Goal: Task Accomplishment & Management: Manage account settings

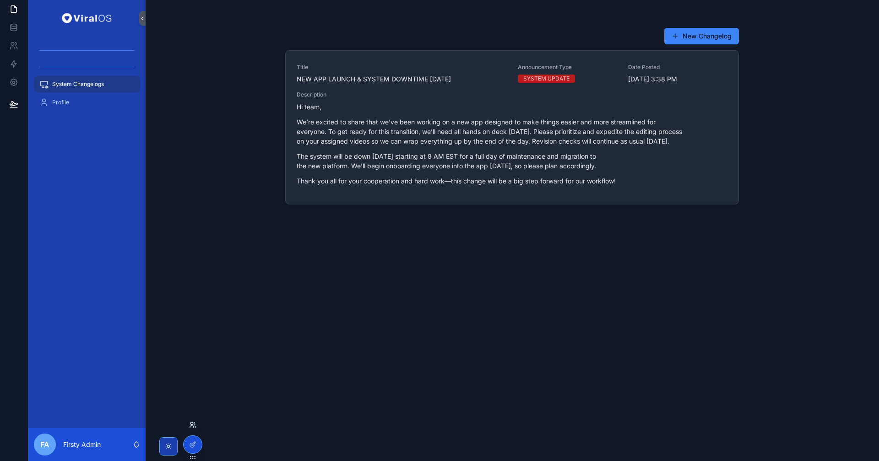
click at [194, 423] on icon at bounding box center [192, 425] width 7 height 7
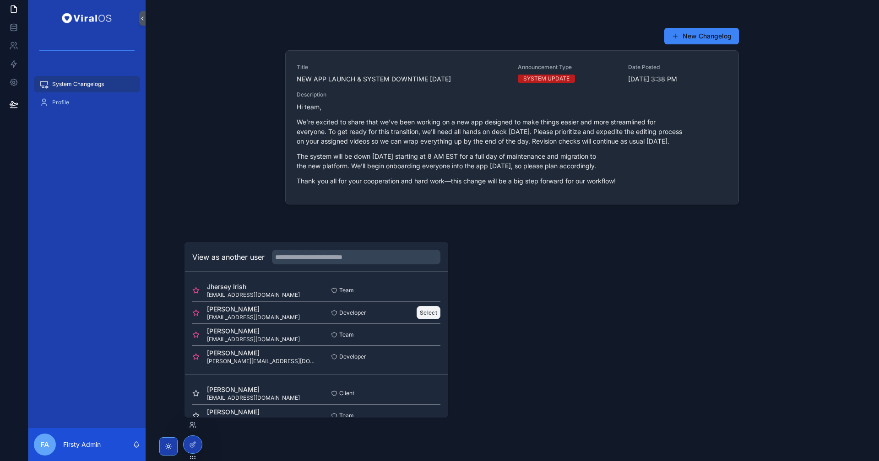
click at [424, 309] on button "Select" at bounding box center [429, 312] width 24 height 13
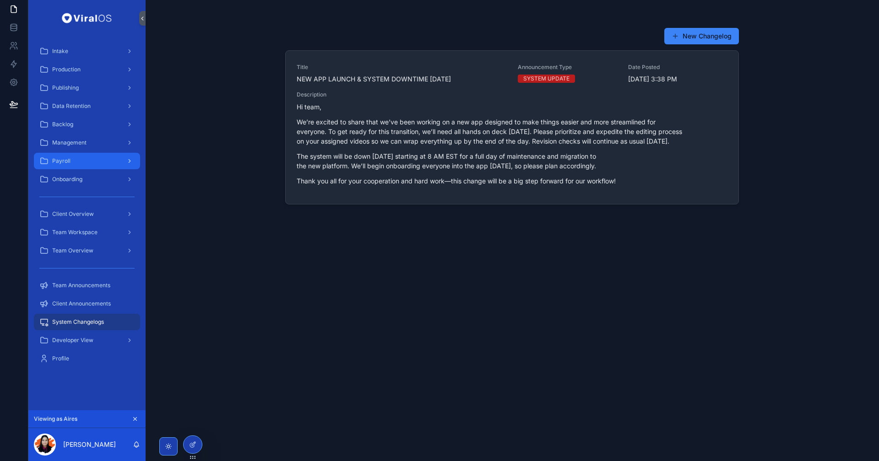
click at [97, 162] on div "Payroll" at bounding box center [86, 161] width 95 height 15
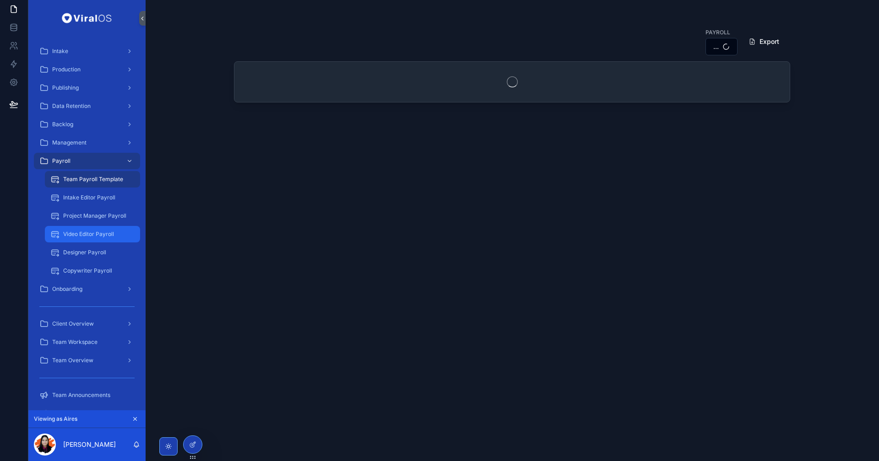
click at [99, 237] on span "Video Editor Payroll" at bounding box center [88, 234] width 51 height 7
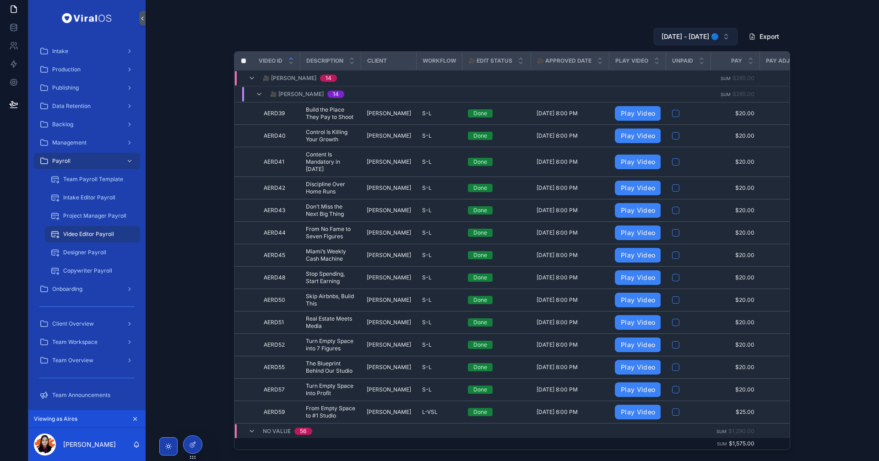
click at [683, 38] on span "[DATE] - [DATE] 🔵" at bounding box center [689, 36] width 57 height 9
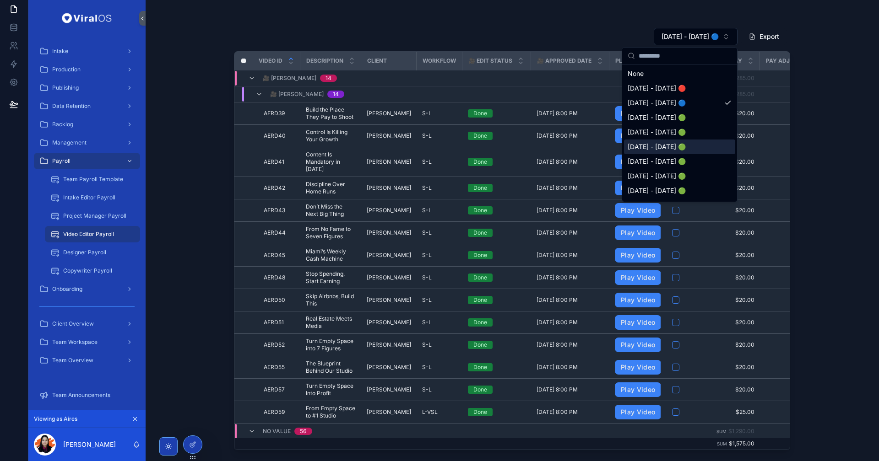
click at [682, 148] on span "[DATE] - [DATE] 🟢" at bounding box center [657, 146] width 58 height 9
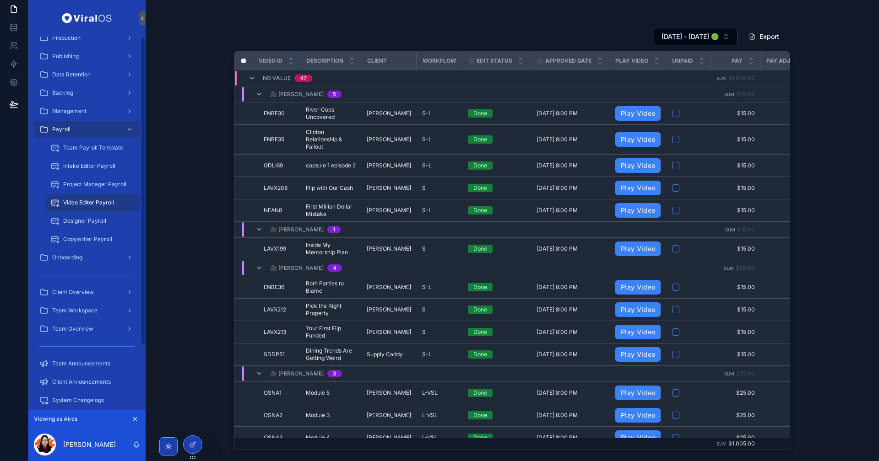
scroll to position [76, 0]
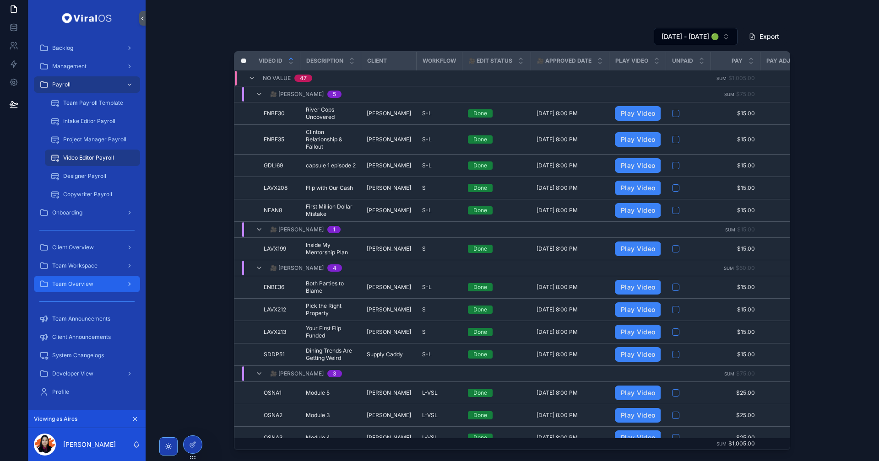
click at [106, 290] on div "Team Overview" at bounding box center [86, 284] width 95 height 15
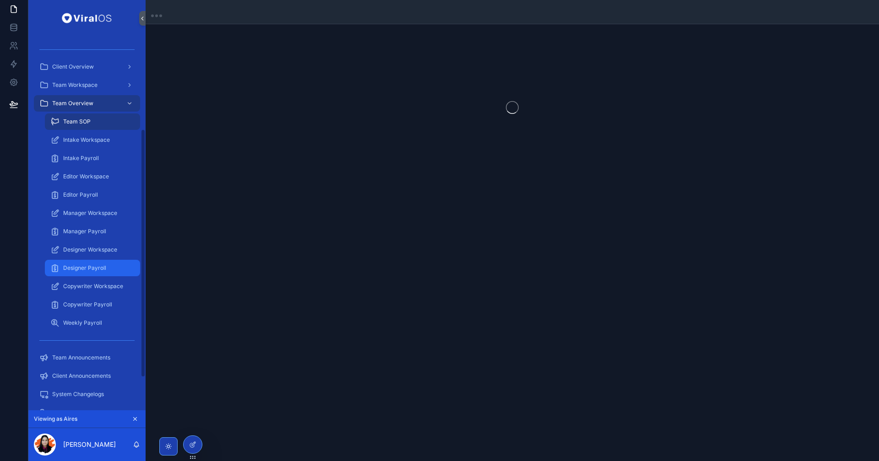
scroll to position [152, 0]
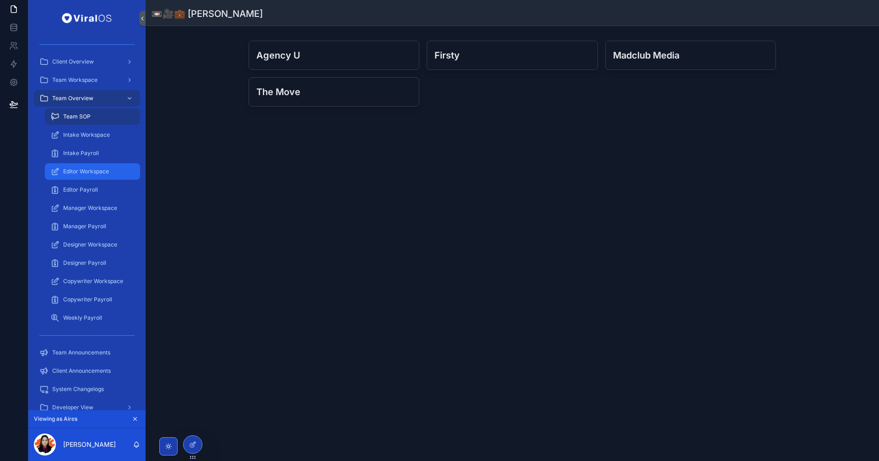
click at [104, 166] on div "Editor Workspace" at bounding box center [92, 171] width 84 height 15
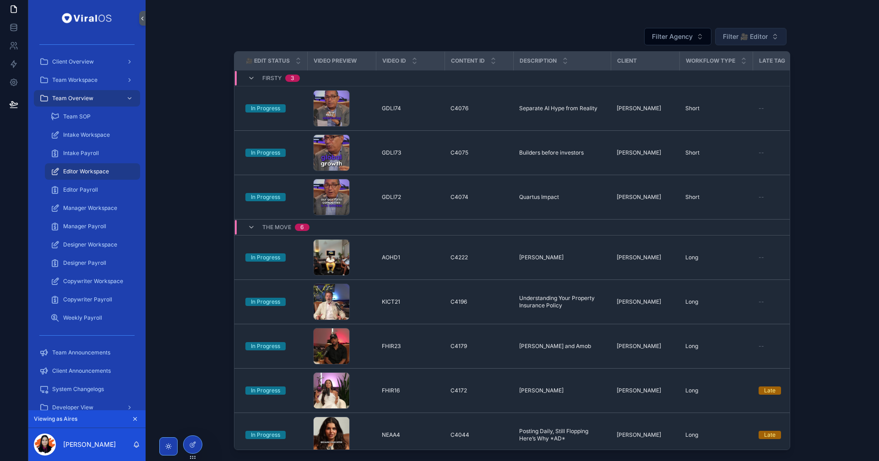
click at [764, 32] on span "Filter 🎥 Editor" at bounding box center [745, 36] width 45 height 9
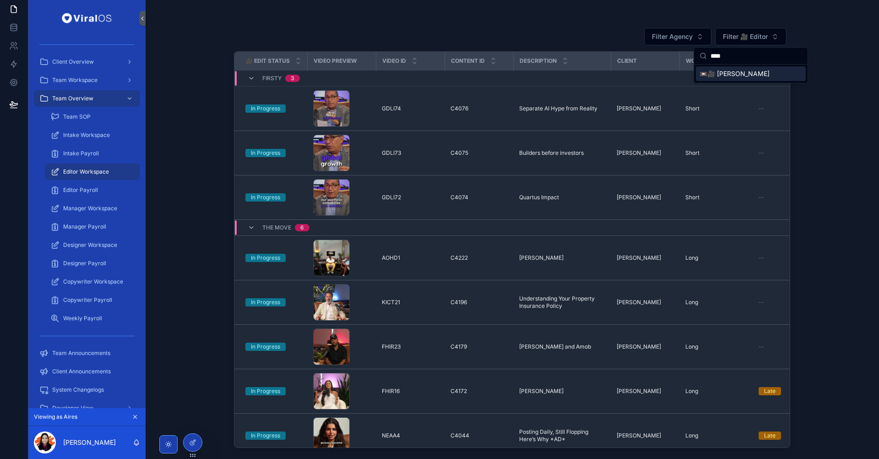
type input "****"
click at [751, 73] on span "📼🎥 [PERSON_NAME]" at bounding box center [734, 73] width 70 height 9
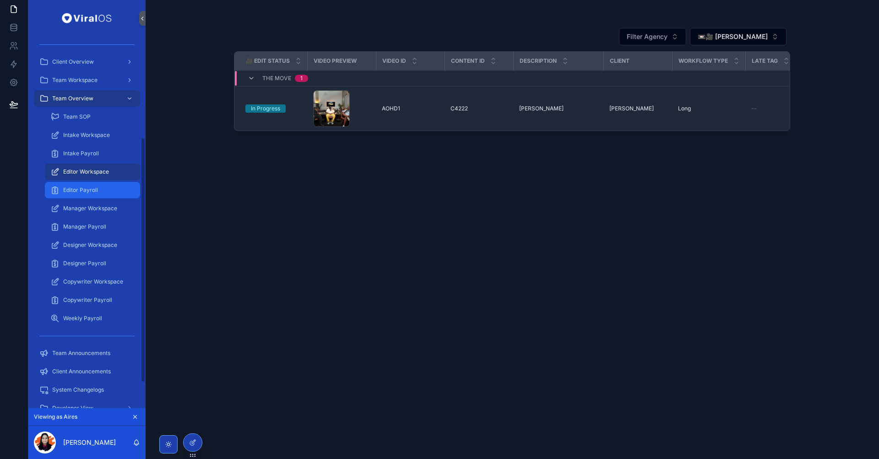
click at [94, 187] on span "Editor Payroll" at bounding box center [80, 189] width 35 height 7
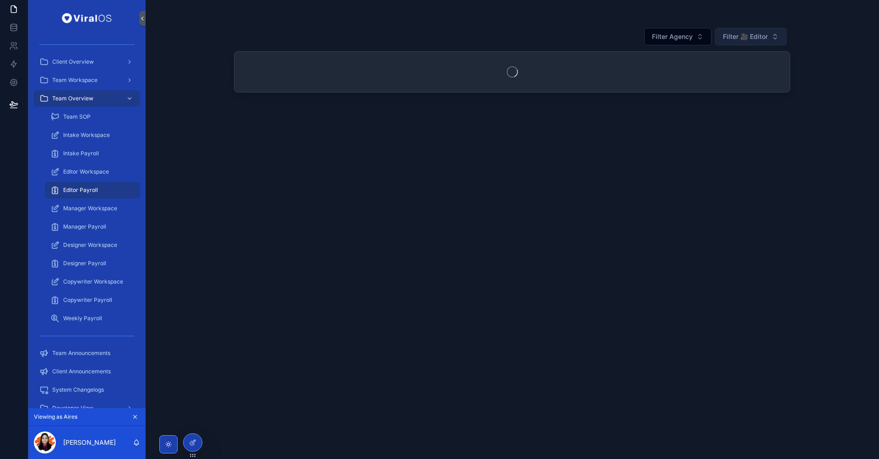
click at [752, 35] on span "Filter 🎥 Editor" at bounding box center [745, 36] width 45 height 9
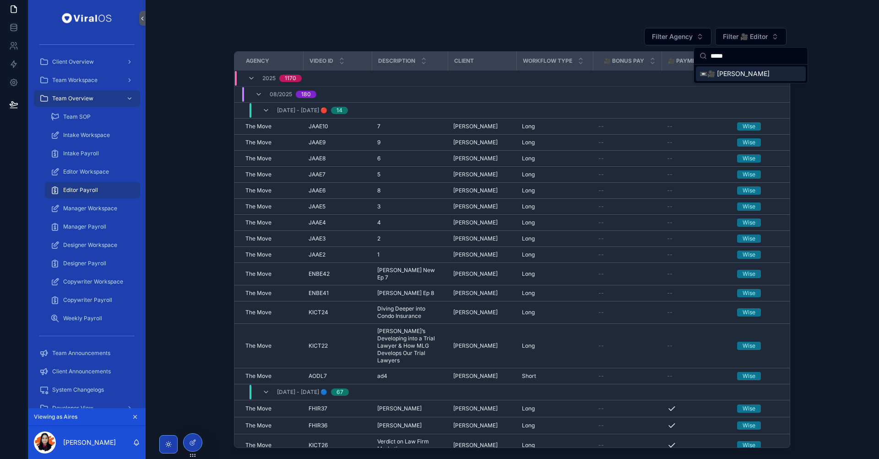
type input "*****"
click at [745, 74] on span "📼🎥 [PERSON_NAME]" at bounding box center [734, 73] width 70 height 9
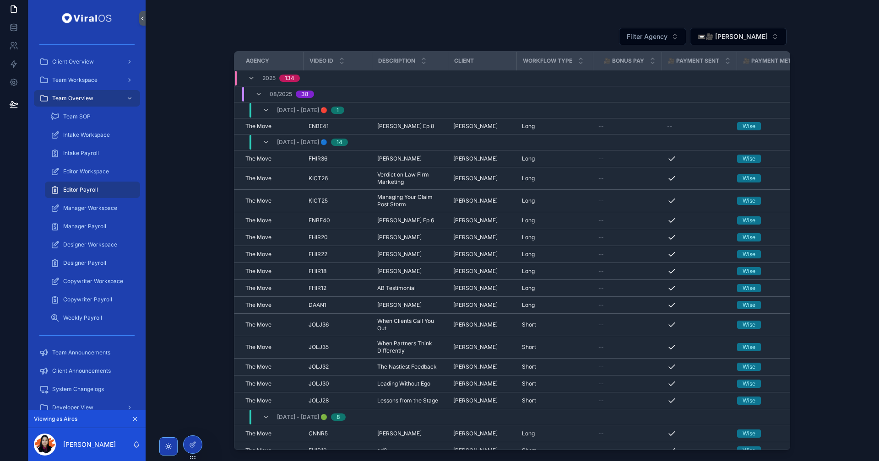
click at [202, 444] on div "Filter Agency 📼🎥 [PERSON_NAME] Agency Video ID Description Client Workflow Type…" at bounding box center [512, 230] width 733 height 461
click at [195, 444] on icon at bounding box center [192, 444] width 7 height 7
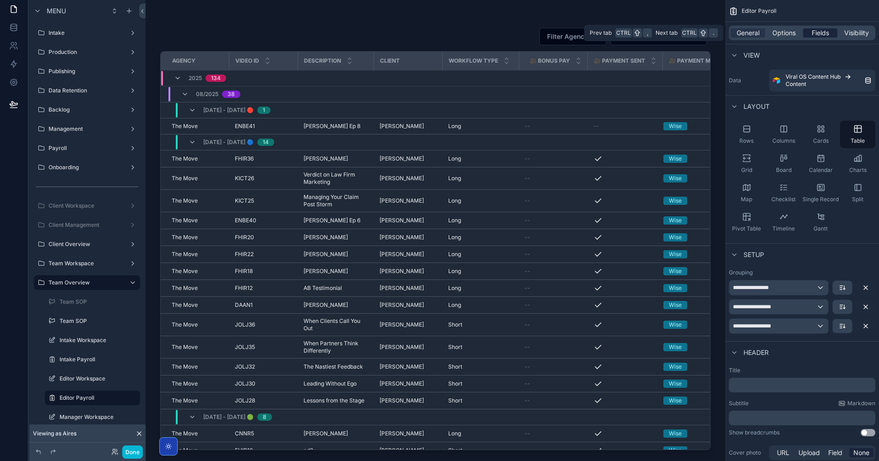
click at [817, 33] on span "Fields" at bounding box center [820, 32] width 17 height 9
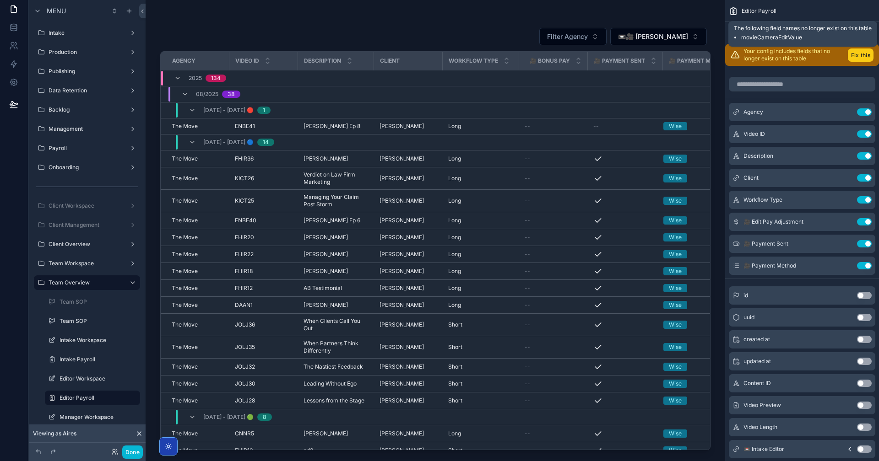
click at [859, 54] on button "Fix this" at bounding box center [861, 55] width 26 height 13
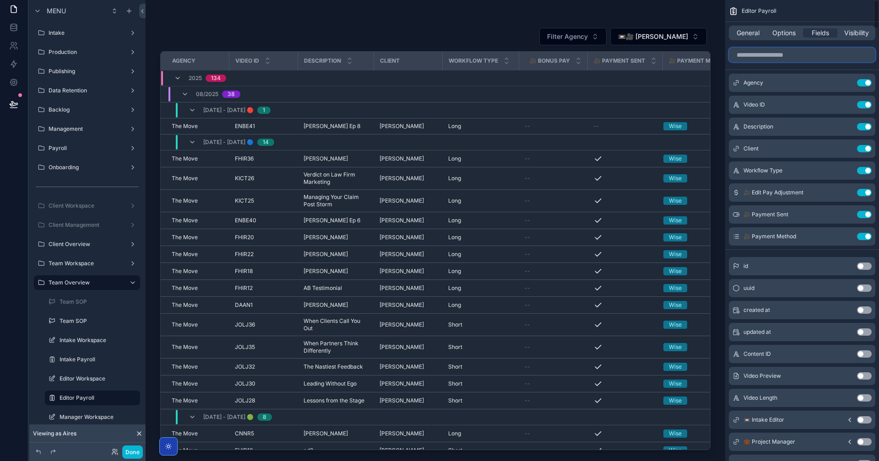
click at [795, 50] on input "scrollable content" at bounding box center [802, 55] width 146 height 15
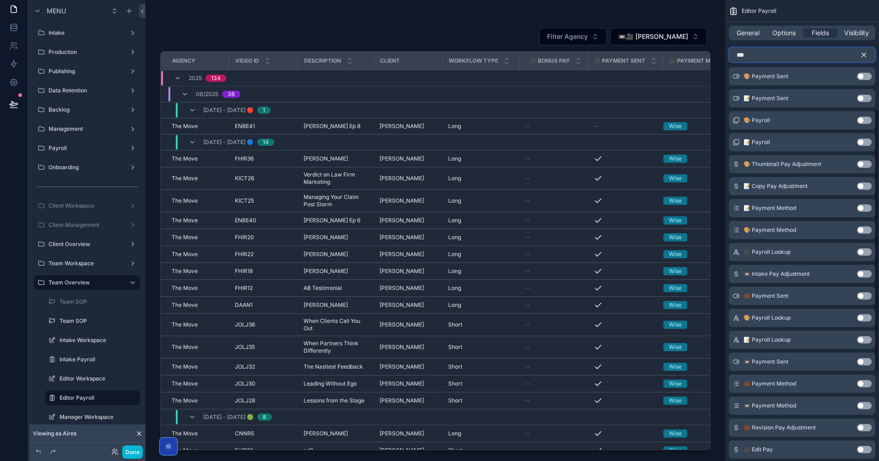
scroll to position [229, 0]
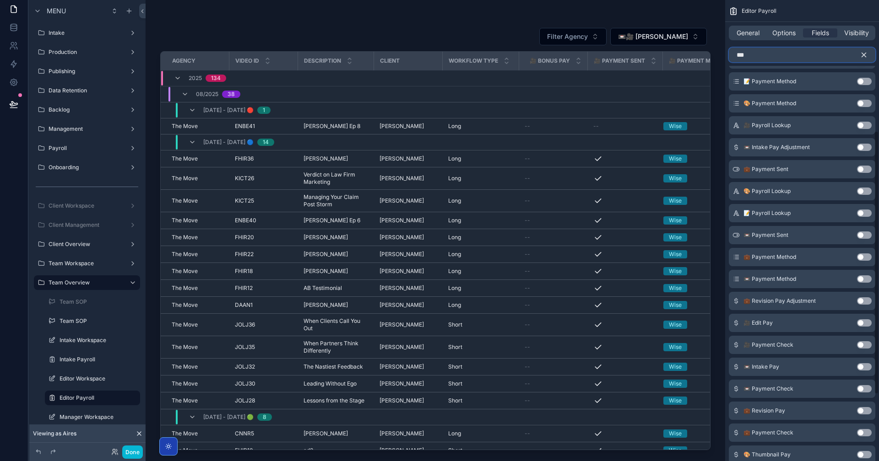
type input "***"
click at [870, 324] on button "Use setting" at bounding box center [864, 323] width 15 height 7
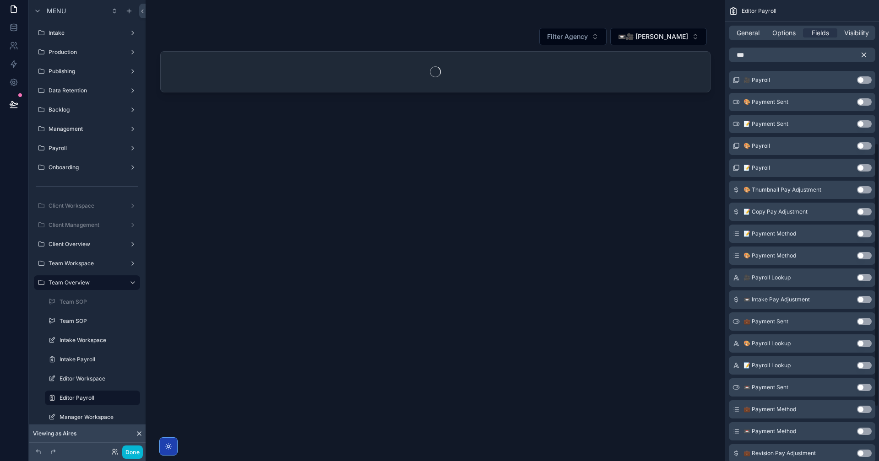
scroll to position [0, 0]
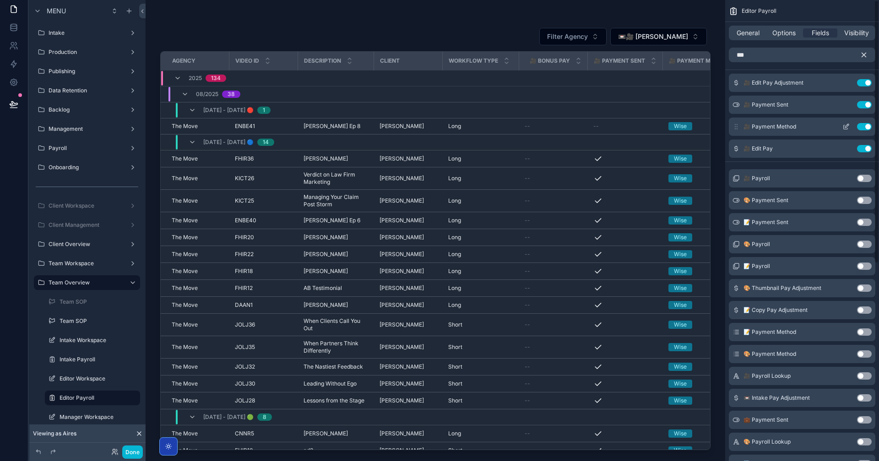
drag, startPoint x: 729, startPoint y: 149, endPoint x: 731, endPoint y: 130, distance: 19.3
click at [733, 113] on div "🎥 Edit Pay Adjustment Use setting 🎥 Payment Sent Use setting 🎥 Payment Method U…" at bounding box center [802, 116] width 154 height 84
drag, startPoint x: 737, startPoint y: 149, endPoint x: 738, endPoint y: 132, distance: 17.4
click at [742, 85] on div "🎥 Edit Pay Adjustment Use setting 🎥 Payment Sent Use setting 🎥 Payment Method U…" at bounding box center [802, 116] width 154 height 84
drag, startPoint x: 736, startPoint y: 151, endPoint x: 740, endPoint y: 93, distance: 58.3
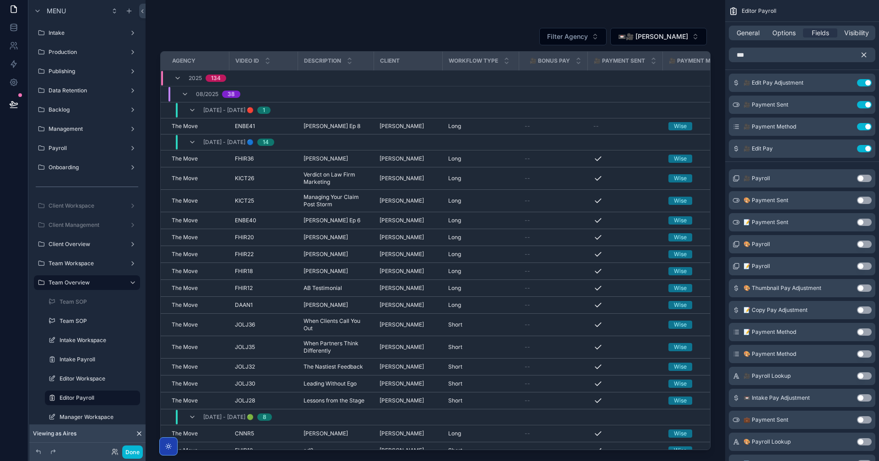
click at [740, 93] on div "🎥 Edit Pay Adjustment Use setting 🎥 Payment Sent Use setting 🎥 Payment Method U…" at bounding box center [802, 116] width 154 height 84
click at [867, 51] on icon "scrollable content" at bounding box center [864, 55] width 8 height 8
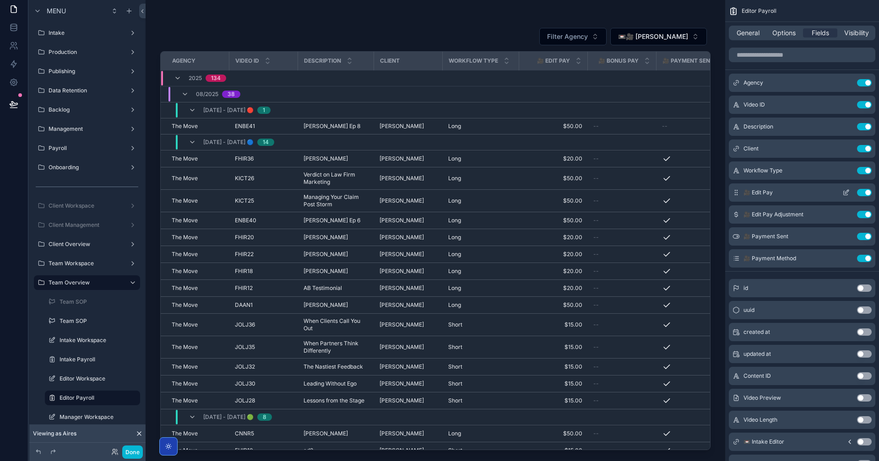
click at [845, 195] on icon "scrollable content" at bounding box center [846, 193] width 4 height 4
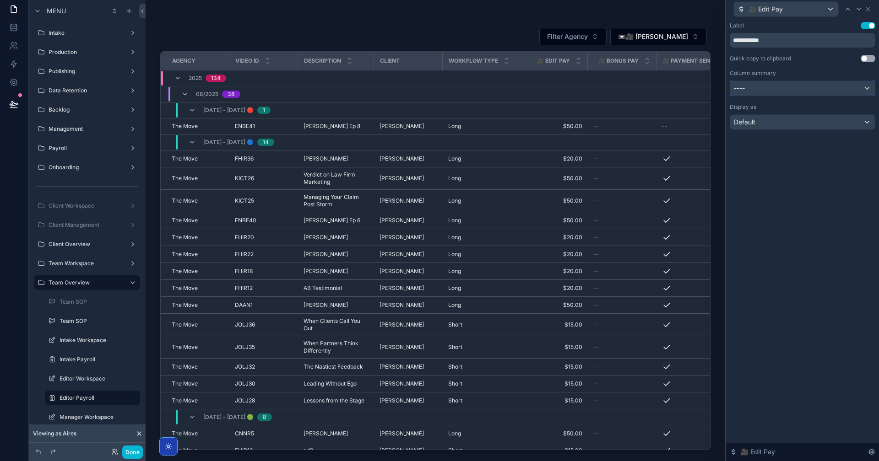
click at [826, 89] on div "----" at bounding box center [802, 88] width 145 height 15
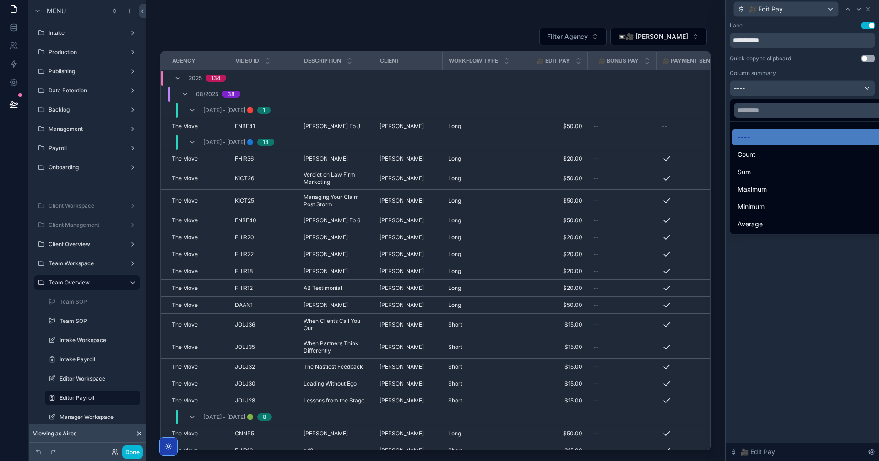
click at [767, 170] on div "Sum" at bounding box center [812, 172] width 151 height 11
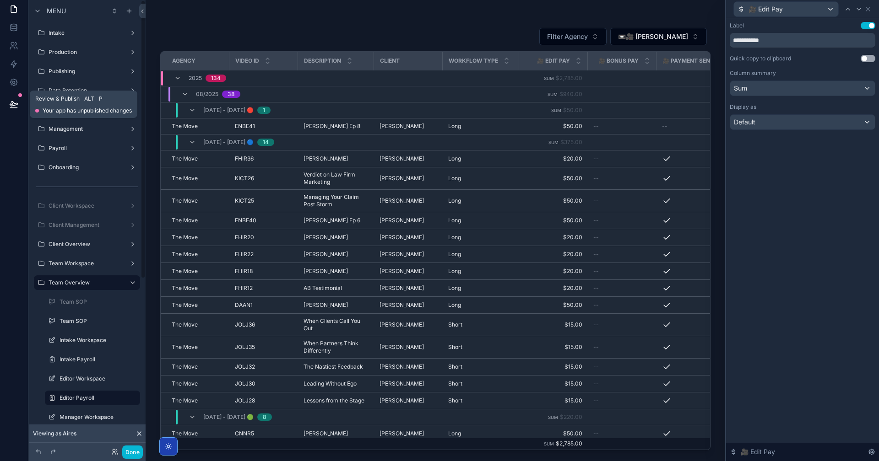
click at [14, 100] on icon at bounding box center [13, 104] width 9 height 9
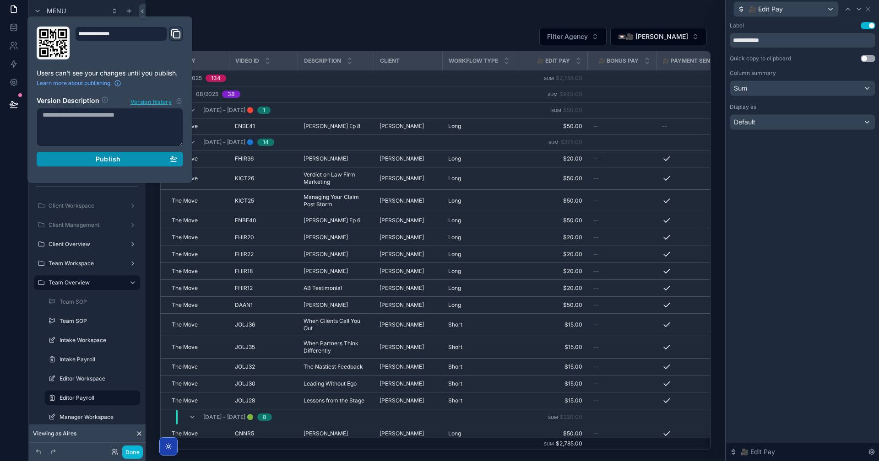
click at [122, 153] on button "Publish" at bounding box center [110, 159] width 146 height 15
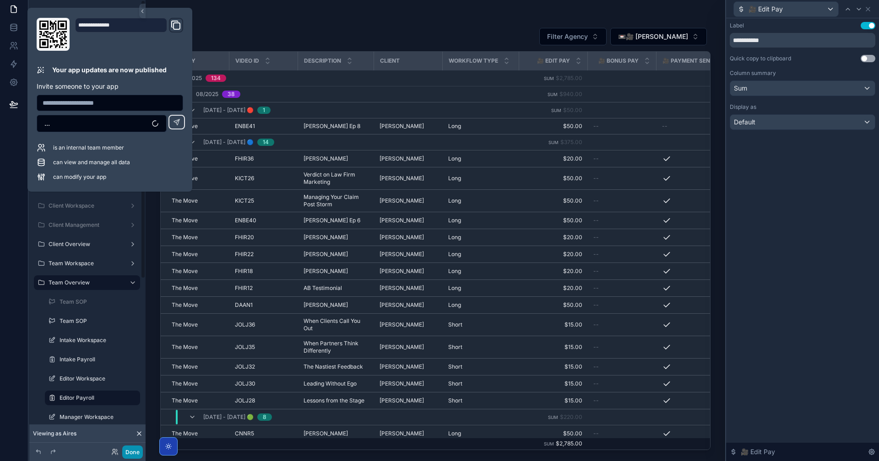
click at [125, 451] on button "Done" at bounding box center [132, 452] width 21 height 13
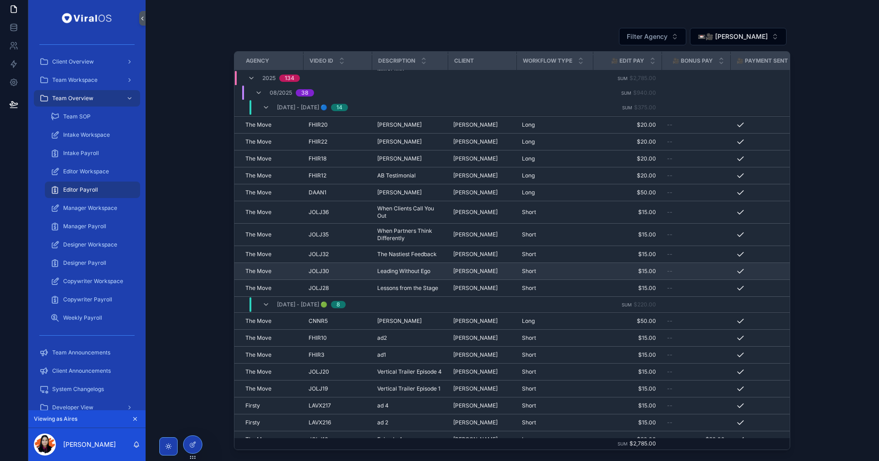
scroll to position [251, 0]
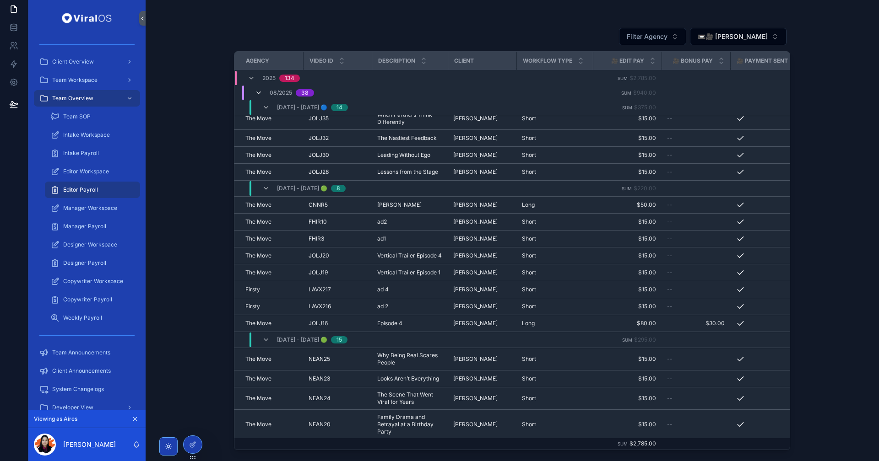
click at [261, 92] on icon "scrollable content" at bounding box center [258, 92] width 7 height 7
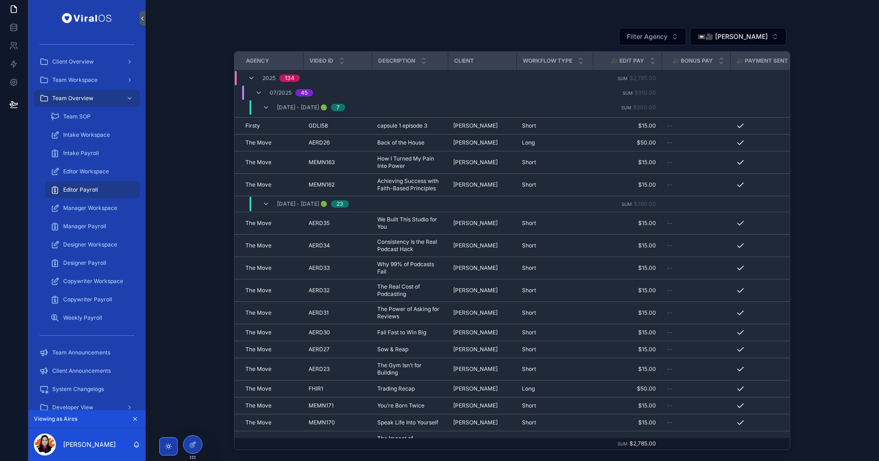
scroll to position [0, 0]
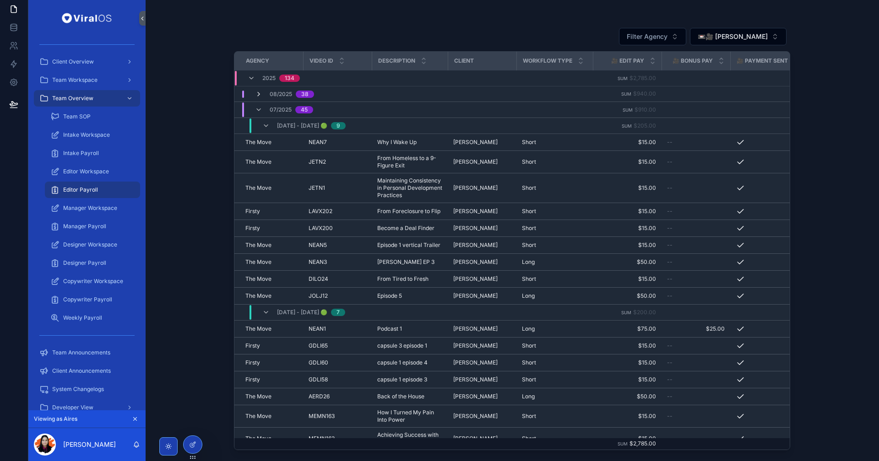
click at [259, 96] on icon "scrollable content" at bounding box center [258, 94] width 7 height 7
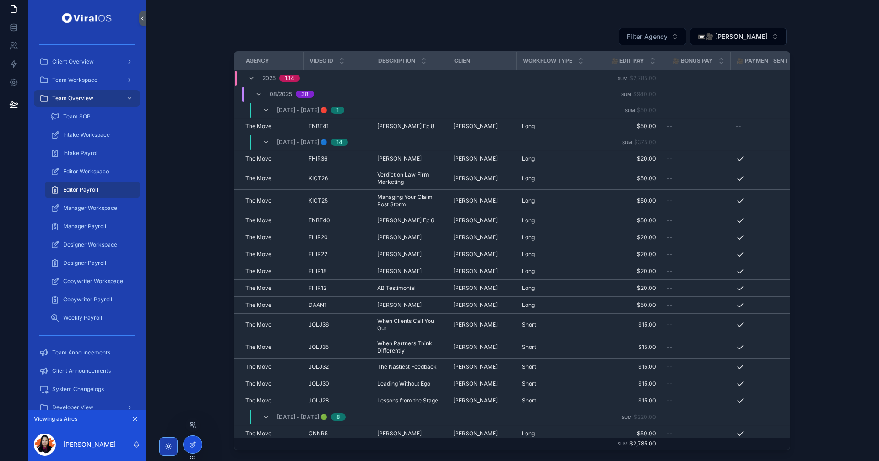
click at [193, 444] on icon at bounding box center [192, 444] width 7 height 7
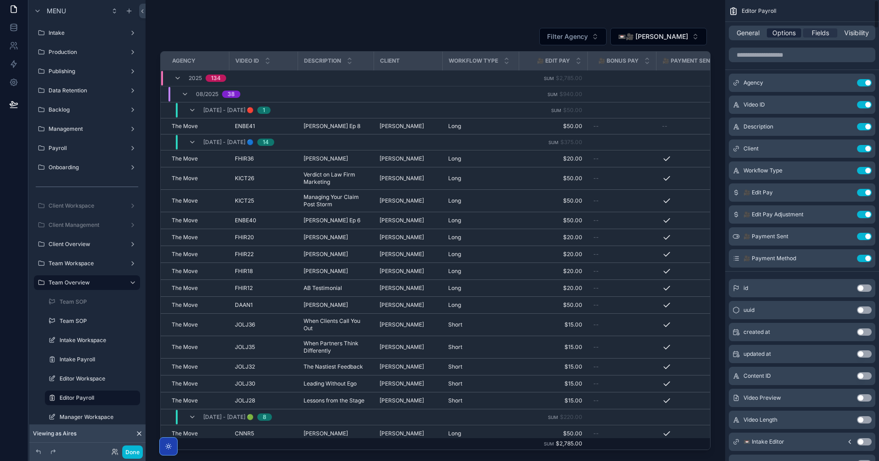
click at [786, 31] on span "Options" at bounding box center [783, 32] width 23 height 9
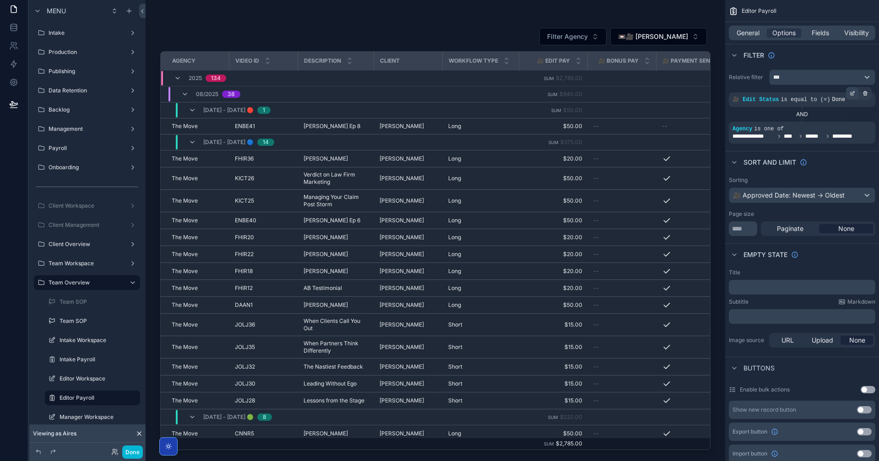
click at [851, 95] on icon "scrollable content" at bounding box center [852, 93] width 3 height 3
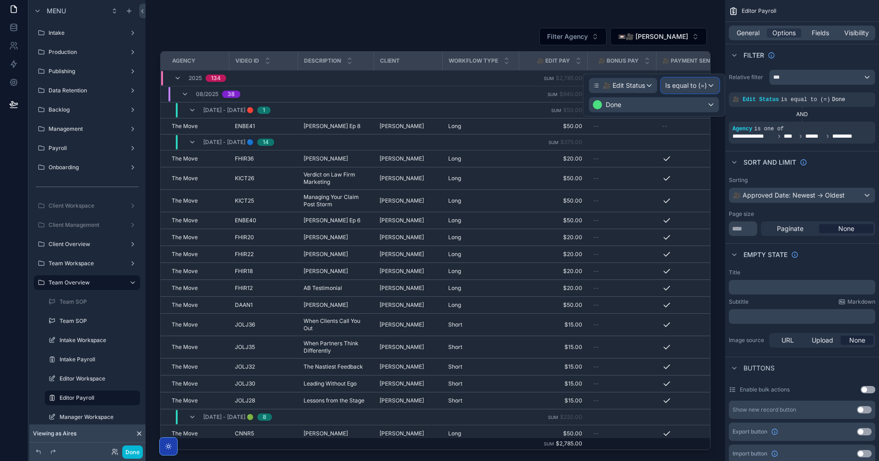
click at [699, 85] on span "Is equal to (=)" at bounding box center [686, 85] width 42 height 9
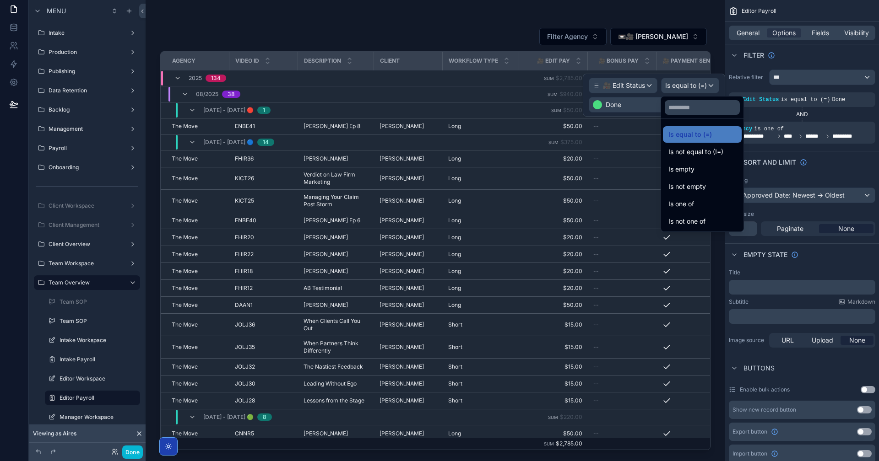
click at [645, 100] on div at bounding box center [654, 95] width 142 height 43
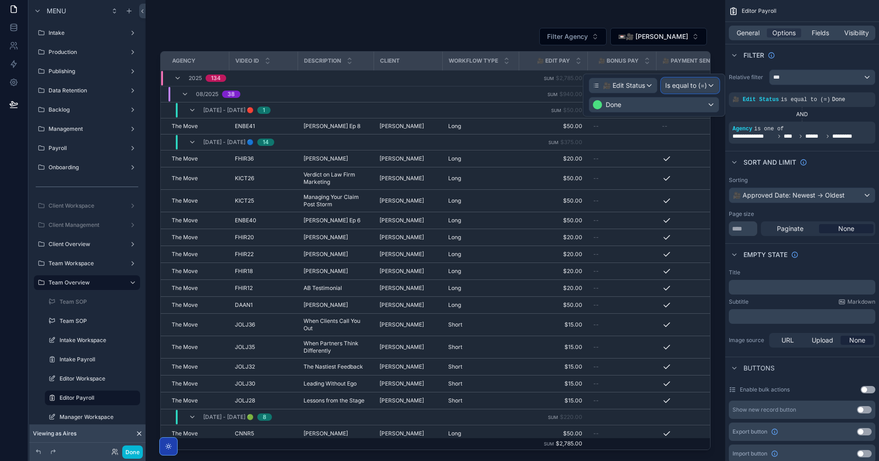
click at [679, 81] on span "Is equal to (=)" at bounding box center [686, 85] width 42 height 9
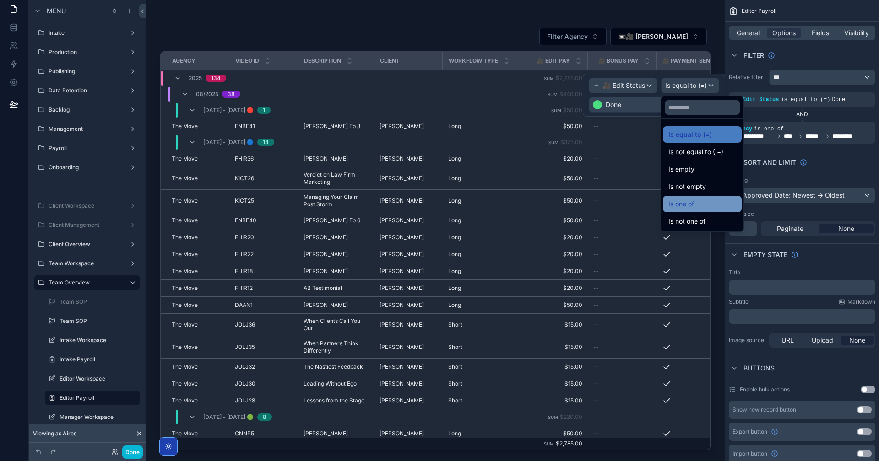
click at [705, 208] on div "Is one of" at bounding box center [702, 204] width 68 height 11
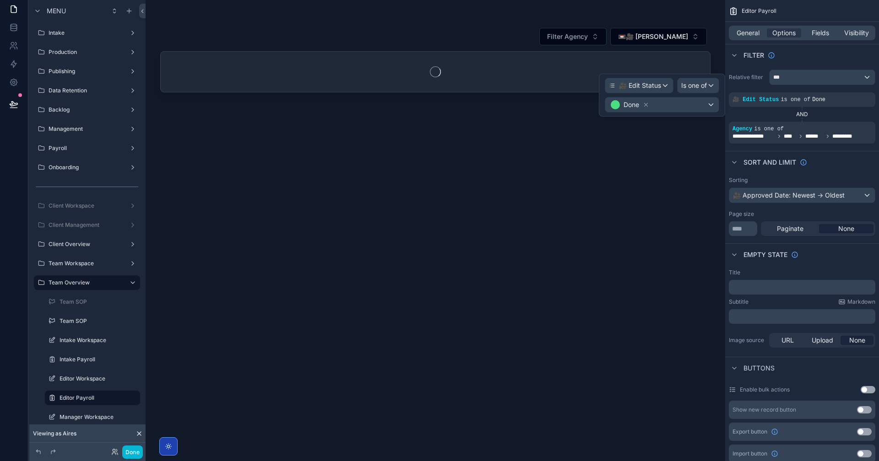
click at [693, 114] on div "🎥 Edit Status Is one of Done" at bounding box center [662, 95] width 126 height 43
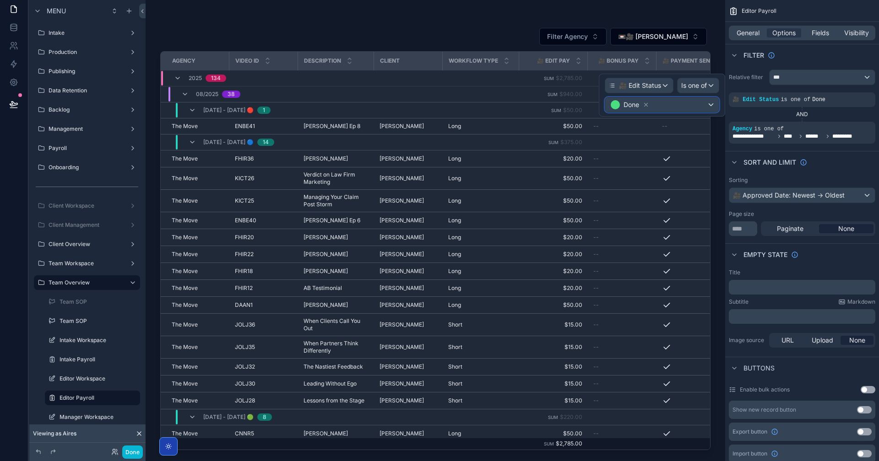
click at [693, 107] on div "Done" at bounding box center [662, 105] width 114 height 15
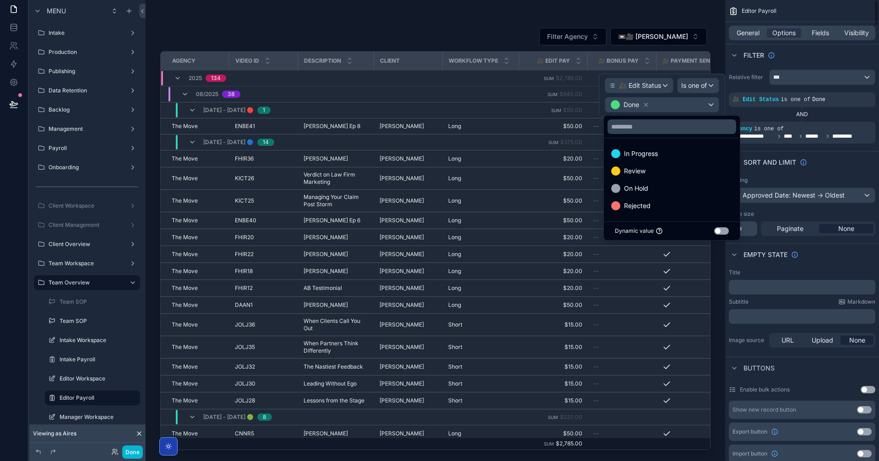
click at [653, 84] on div at bounding box center [662, 95] width 126 height 43
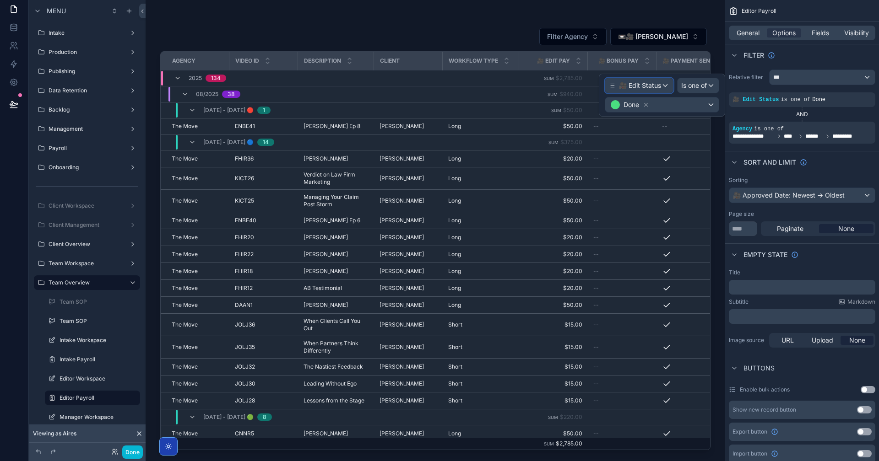
click at [653, 84] on span "🎥 Edit Status" at bounding box center [640, 85] width 42 height 9
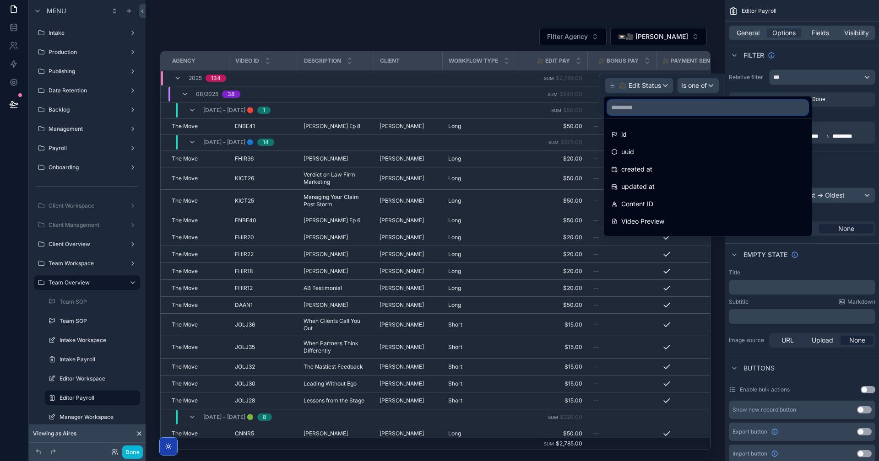
click at [673, 107] on input "text" at bounding box center [707, 107] width 200 height 15
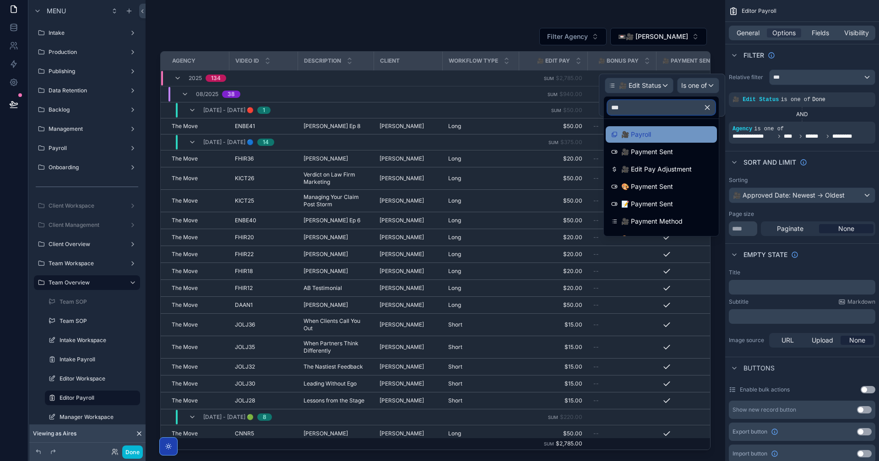
type input "***"
click at [669, 131] on div "🎥 Payroll" at bounding box center [661, 134] width 100 height 11
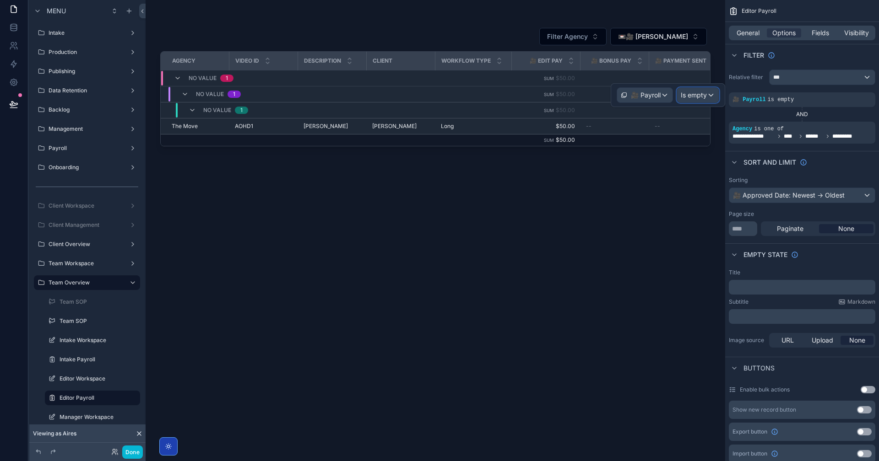
click at [703, 98] on span "Is empty" at bounding box center [694, 95] width 26 height 9
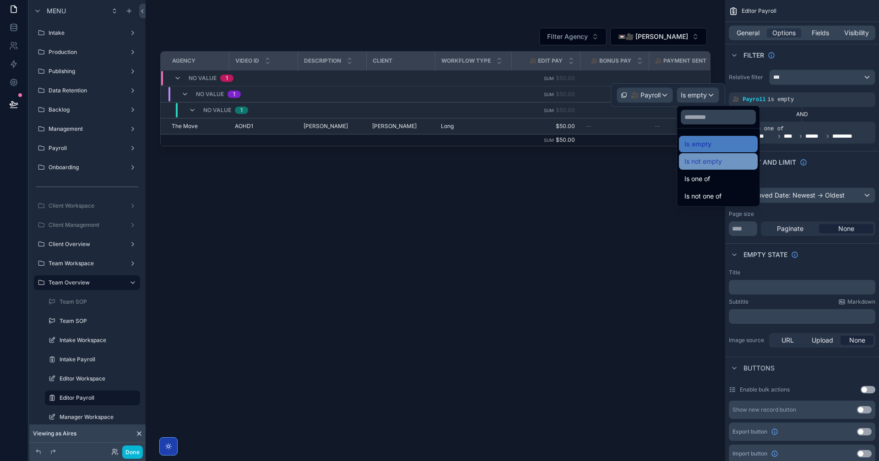
click at [717, 161] on span "Is not empty" at bounding box center [703, 161] width 38 height 11
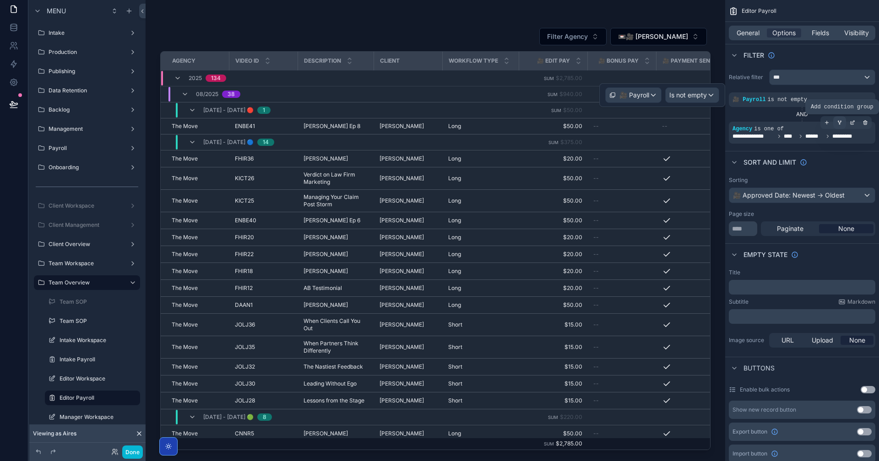
click at [842, 123] on icon "scrollable content" at bounding box center [839, 122] width 5 height 5
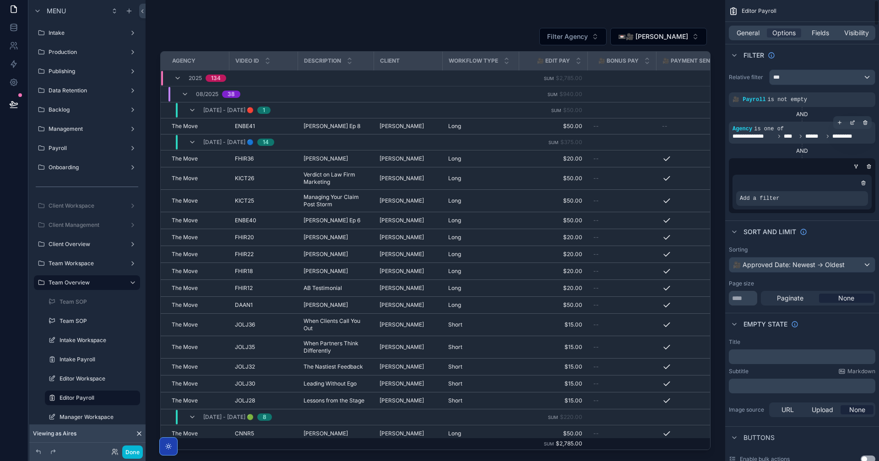
click at [811, 187] on div "scrollable content" at bounding box center [802, 183] width 132 height 9
click at [462, 21] on div "scrollable content" at bounding box center [436, 225] width 580 height 450
click at [187, 92] on icon "scrollable content" at bounding box center [184, 94] width 7 height 7
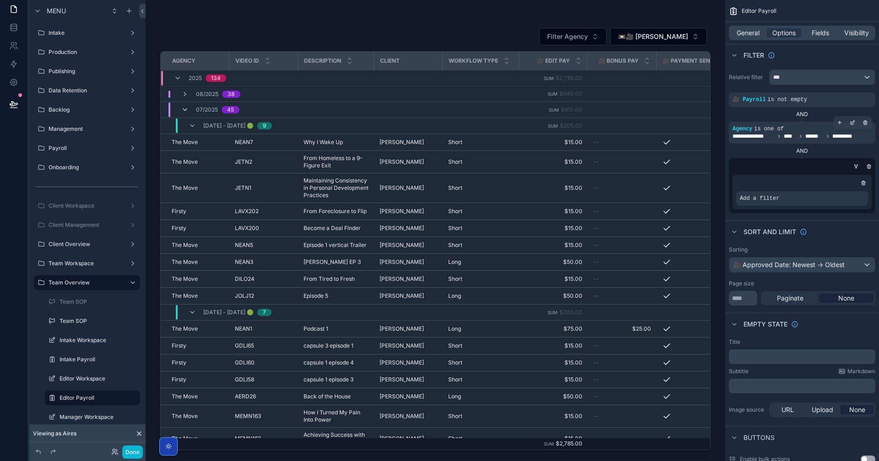
click at [184, 110] on icon "scrollable content" at bounding box center [184, 109] width 7 height 7
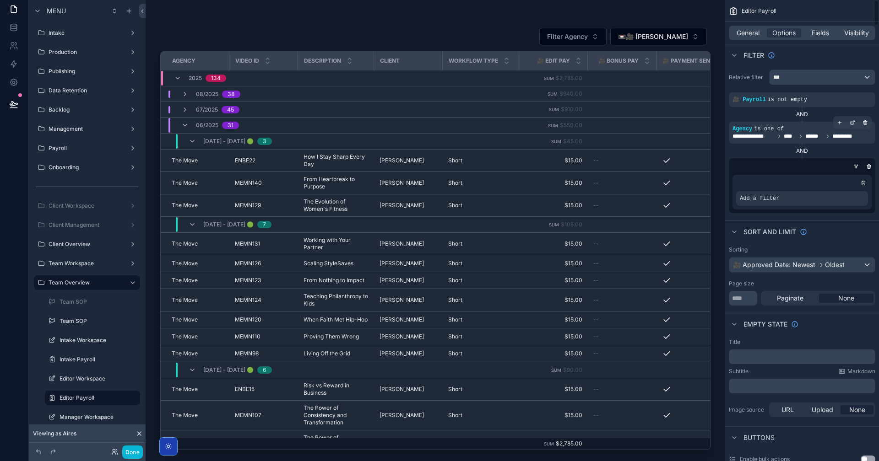
click at [180, 125] on div "06/2025 31" at bounding box center [210, 125] width 80 height 15
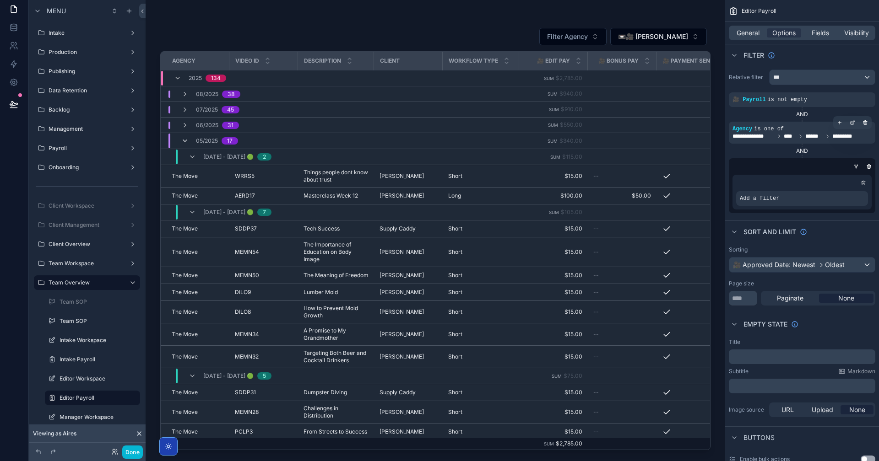
click at [184, 138] on icon "scrollable content" at bounding box center [184, 140] width 7 height 7
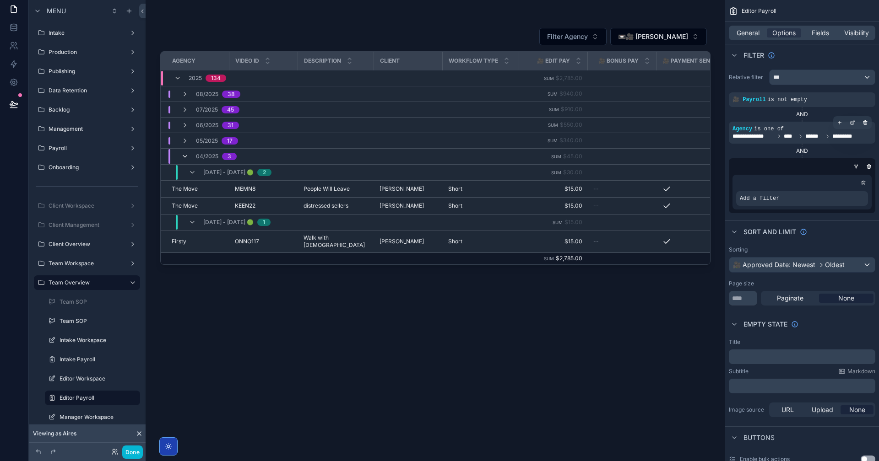
click at [188, 157] on icon "scrollable content" at bounding box center [184, 156] width 7 height 7
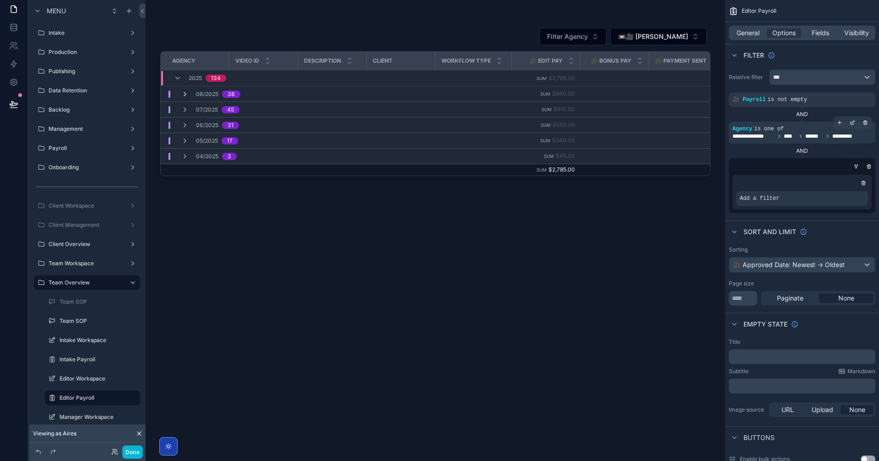
click at [184, 95] on icon "scrollable content" at bounding box center [184, 94] width 7 height 7
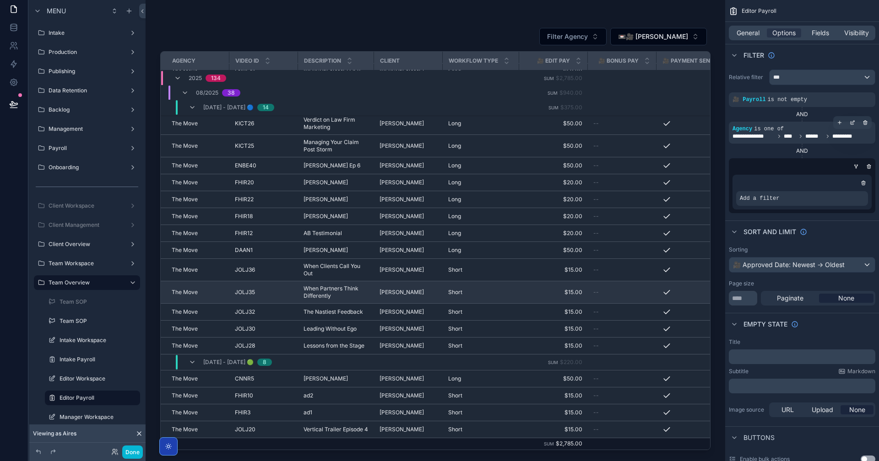
scroll to position [76, 0]
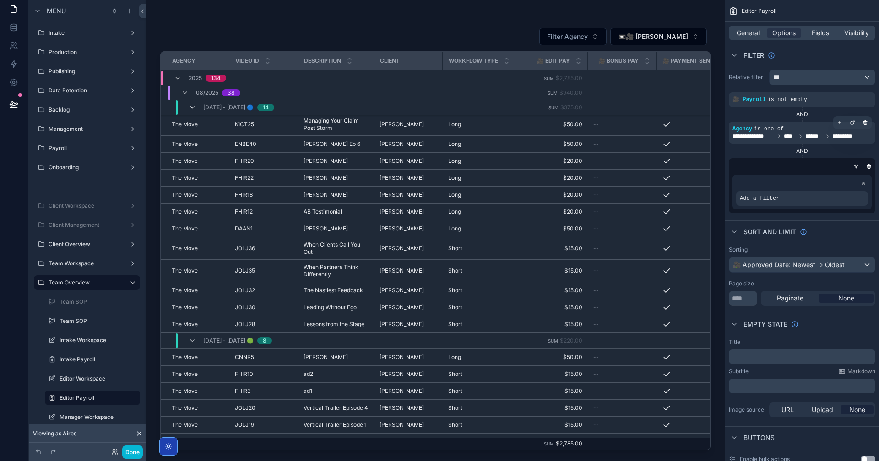
click at [194, 108] on icon "scrollable content" at bounding box center [192, 107] width 7 height 7
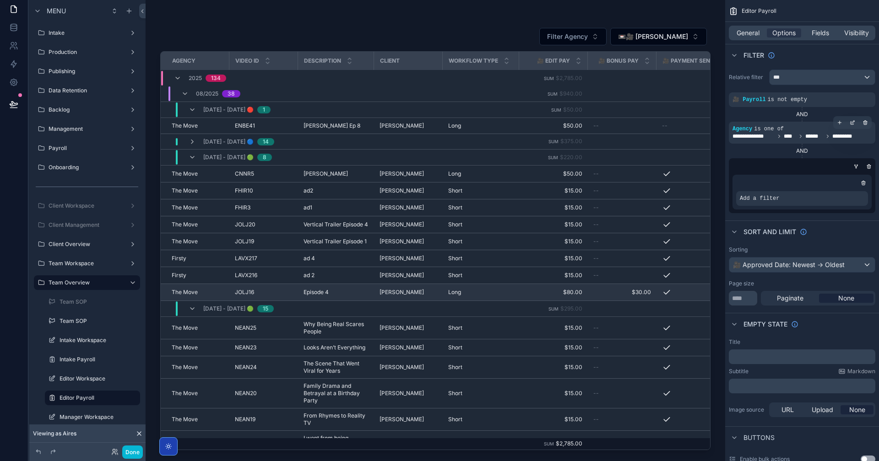
scroll to position [0, 0]
click at [181, 97] on icon "scrollable content" at bounding box center [184, 94] width 7 height 7
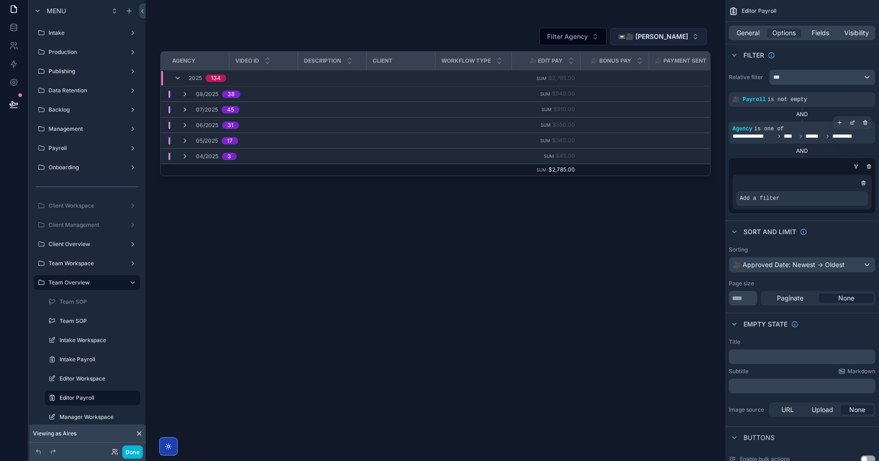
click at [637, 37] on span "📼🎥 [PERSON_NAME]" at bounding box center [653, 36] width 70 height 9
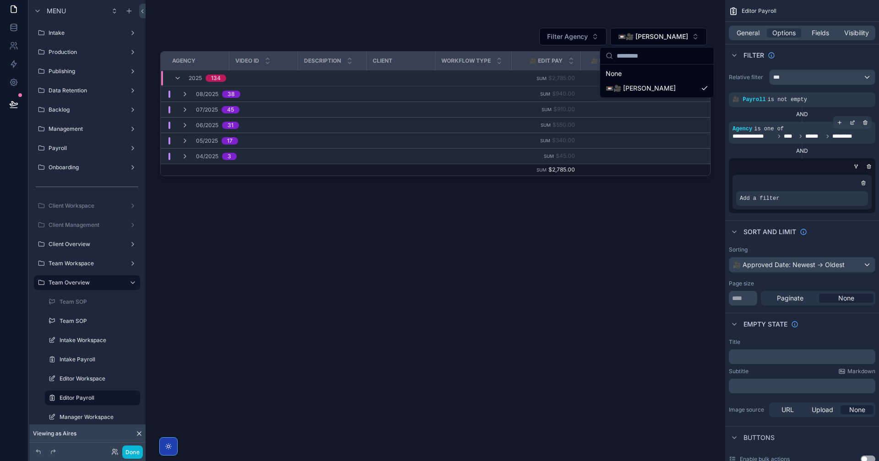
click at [621, 277] on div "Filter Agency 📼🎥 [PERSON_NAME] Agency Video ID Description Client Workflow Type…" at bounding box center [435, 236] width 550 height 428
click at [185, 110] on icon "scrollable content" at bounding box center [184, 109] width 7 height 7
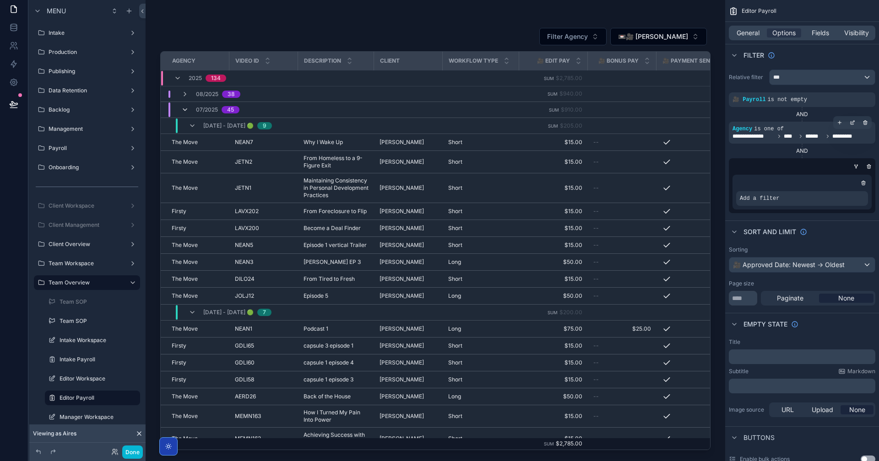
click at [186, 110] on icon "scrollable content" at bounding box center [184, 109] width 7 height 7
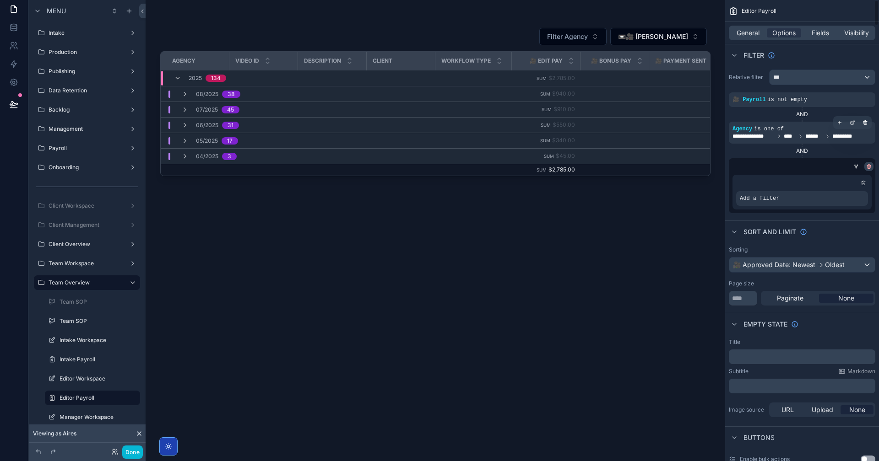
click at [870, 166] on icon "scrollable content" at bounding box center [868, 167] width 3 height 3
